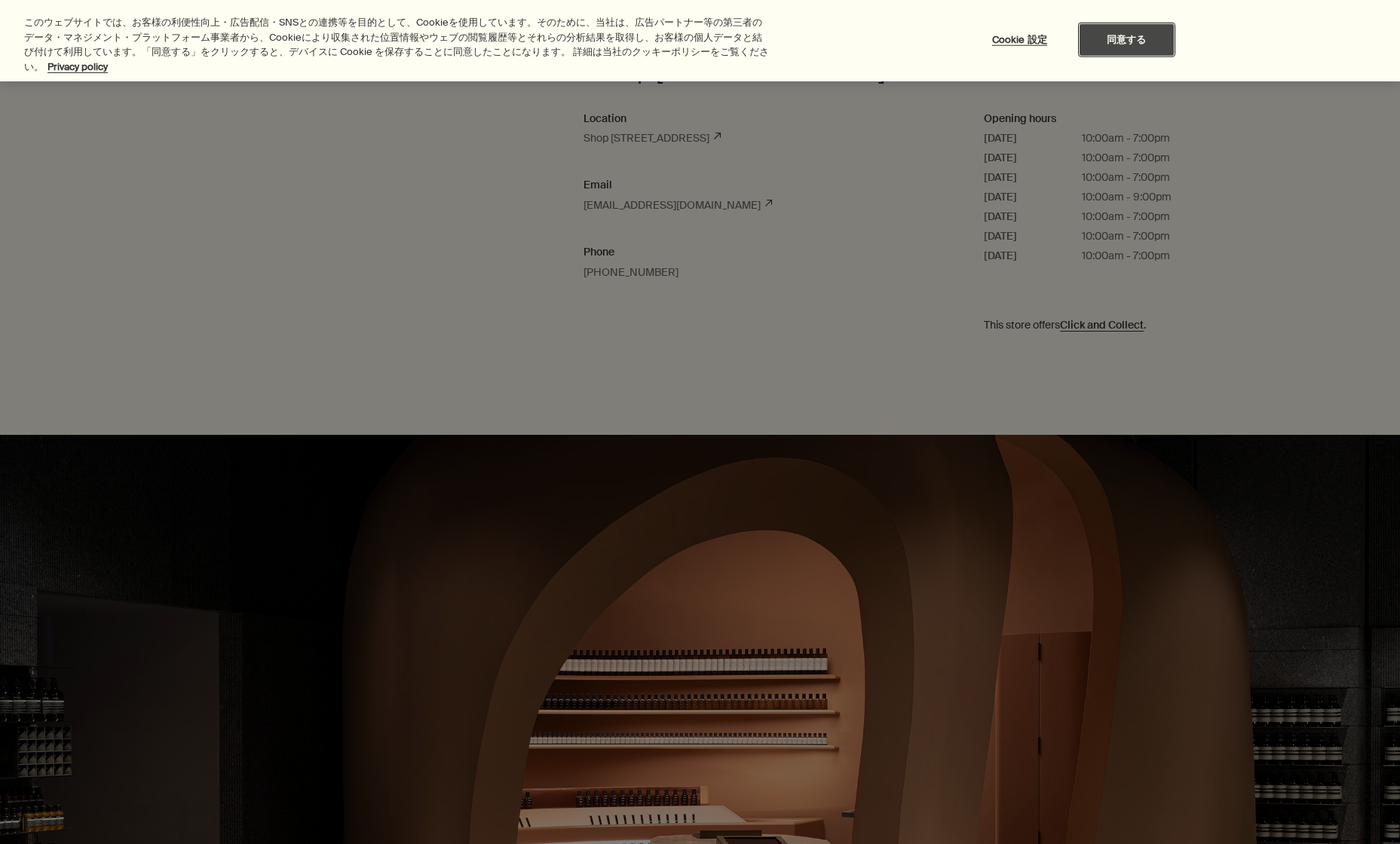
click at [1124, 33] on button "同意する" at bounding box center [1127, 39] width 94 height 32
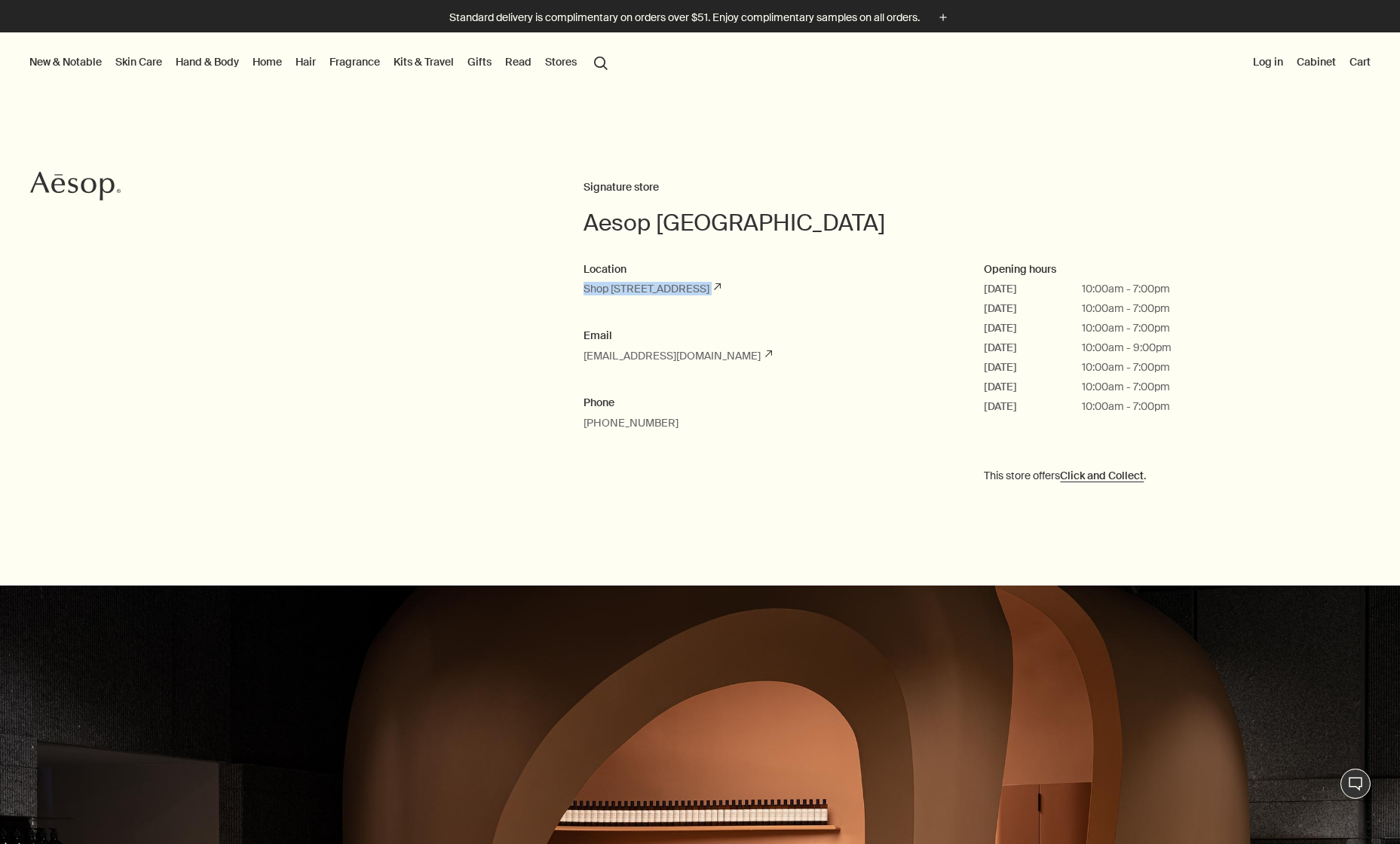
drag, startPoint x: 581, startPoint y: 290, endPoint x: 752, endPoint y: 306, distance: 171.7
click at [752, 306] on div "Aesop [GEOGRAPHIC_DATA] Signature store Location Shop [STREET_ADDRESS] rightUpA…" at bounding box center [700, 356] width 1400 height 383
copy link "Shop [STREET_ADDRESS]"
click at [721, 288] on icon at bounding box center [718, 288] width 7 height 7
click at [391, 508] on div "Aesop [GEOGRAPHIC_DATA] Signature store Location Shop [STREET_ADDRESS] rightUpA…" at bounding box center [700, 356] width 1400 height 383
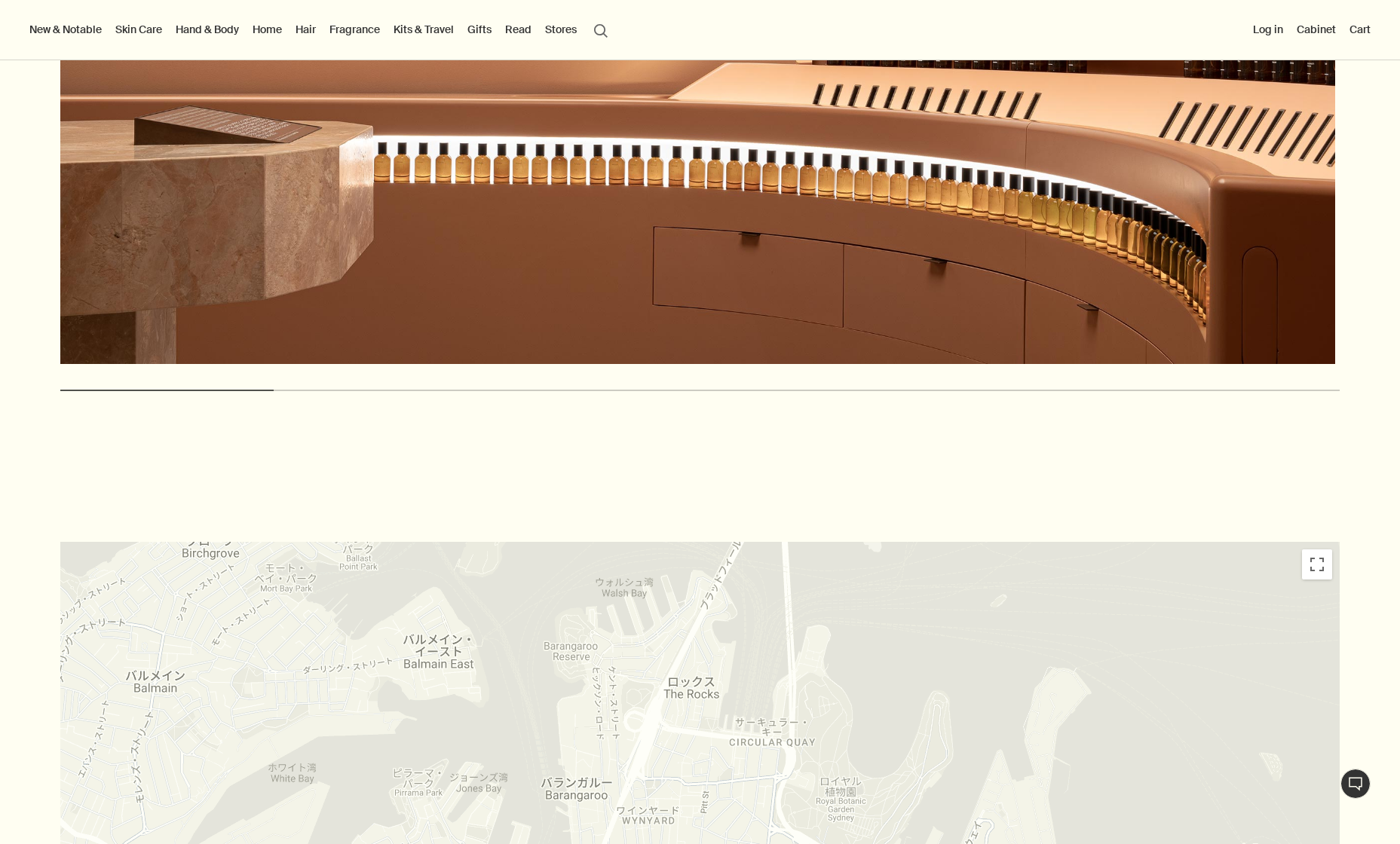
scroll to position [3694, 0]
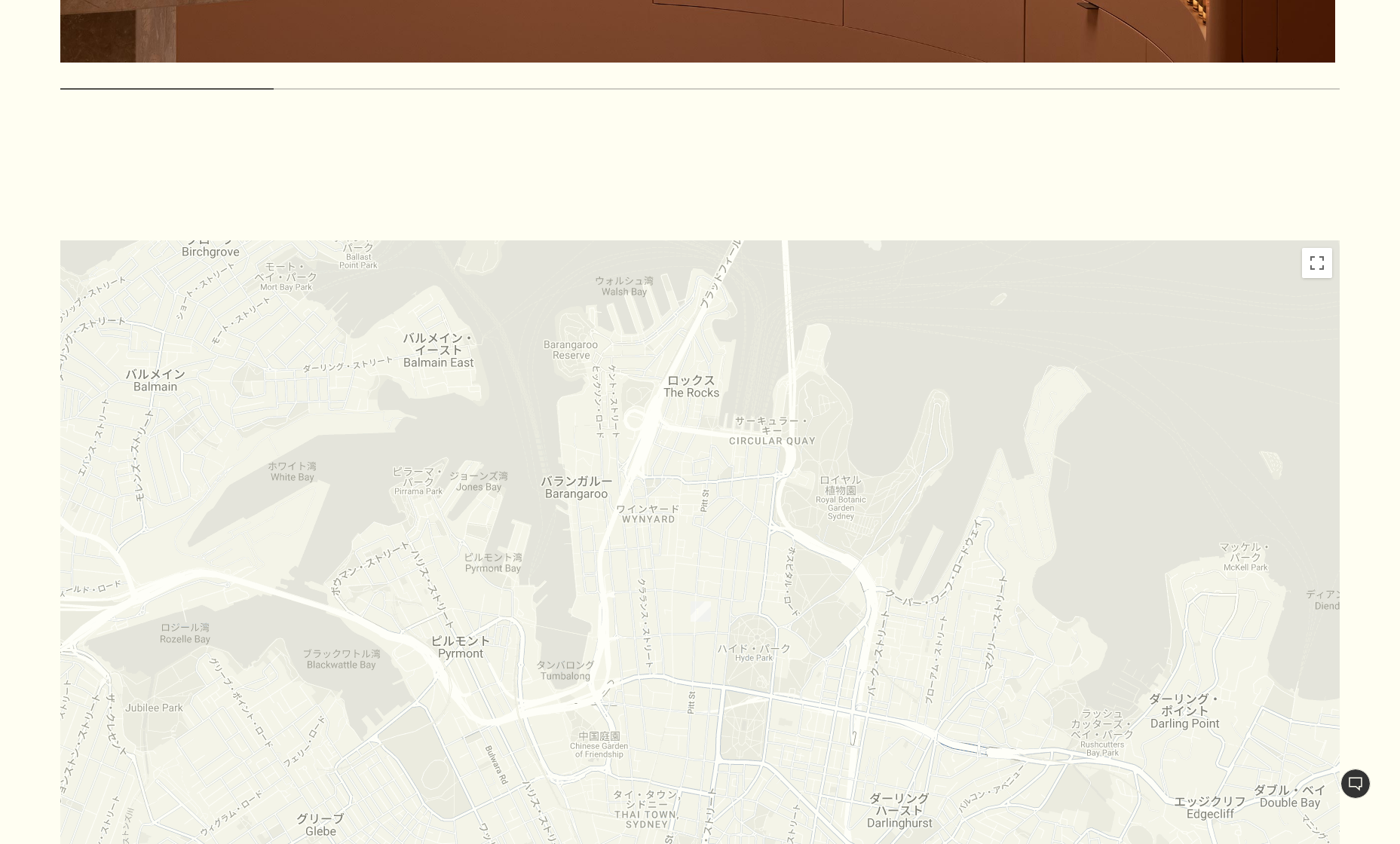
click at [713, 663] on div at bounding box center [700, 611] width 1279 height 742
click at [699, 602] on img "Aesop Sydney" at bounding box center [701, 612] width 21 height 21
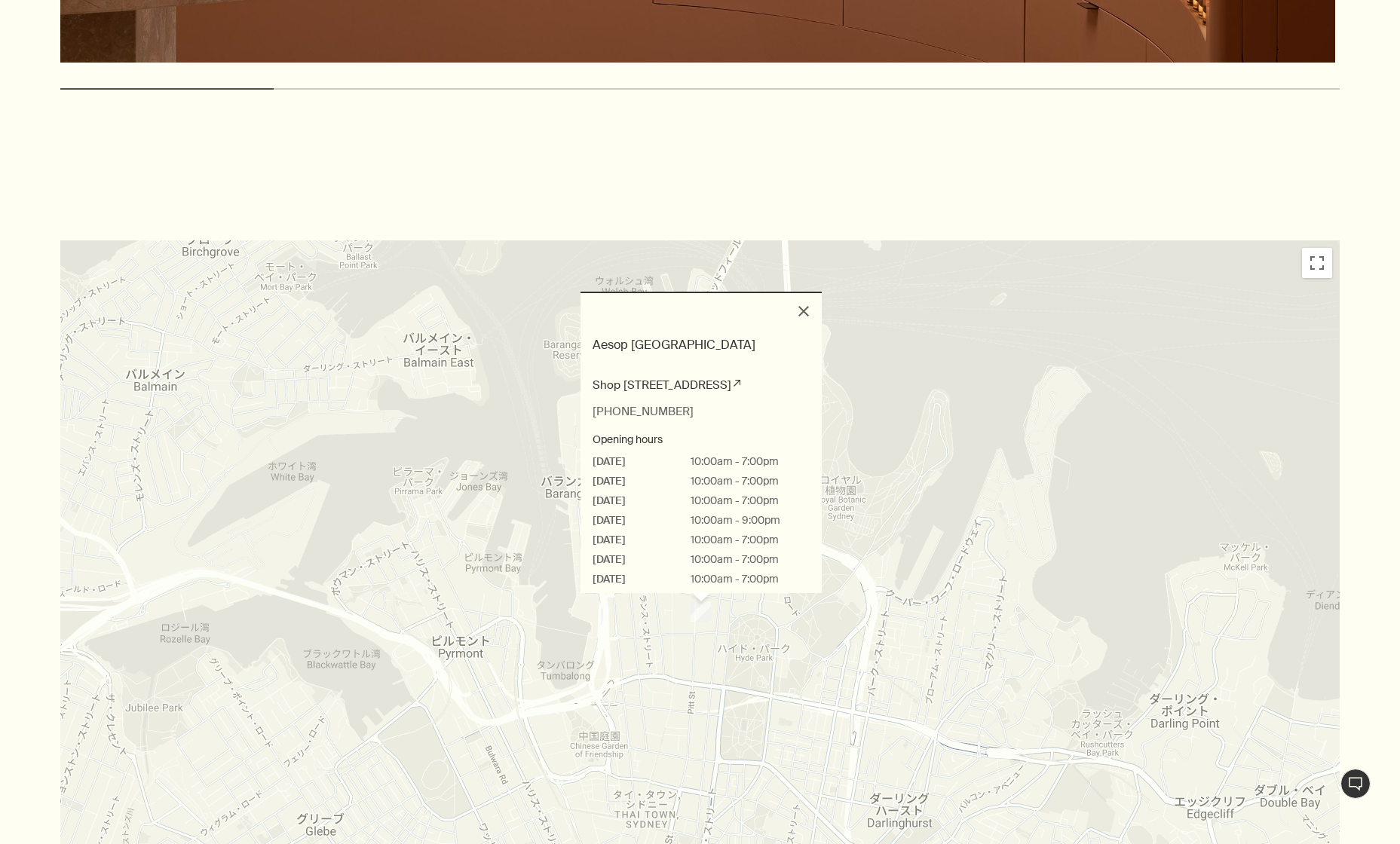
drag, startPoint x: 584, startPoint y: 360, endPoint x: 716, endPoint y: 371, distance: 132.5
click at [716, 371] on div "Aesop [GEOGRAPHIC_DATA] [STREET_ADDRESS] [PHONE_NUMBER] Opening hours [DATE] 10…" at bounding box center [701, 473] width 241 height 287
copy link "Shop [STREET_ADDRESS]"
